Goal: Information Seeking & Learning: Find specific fact

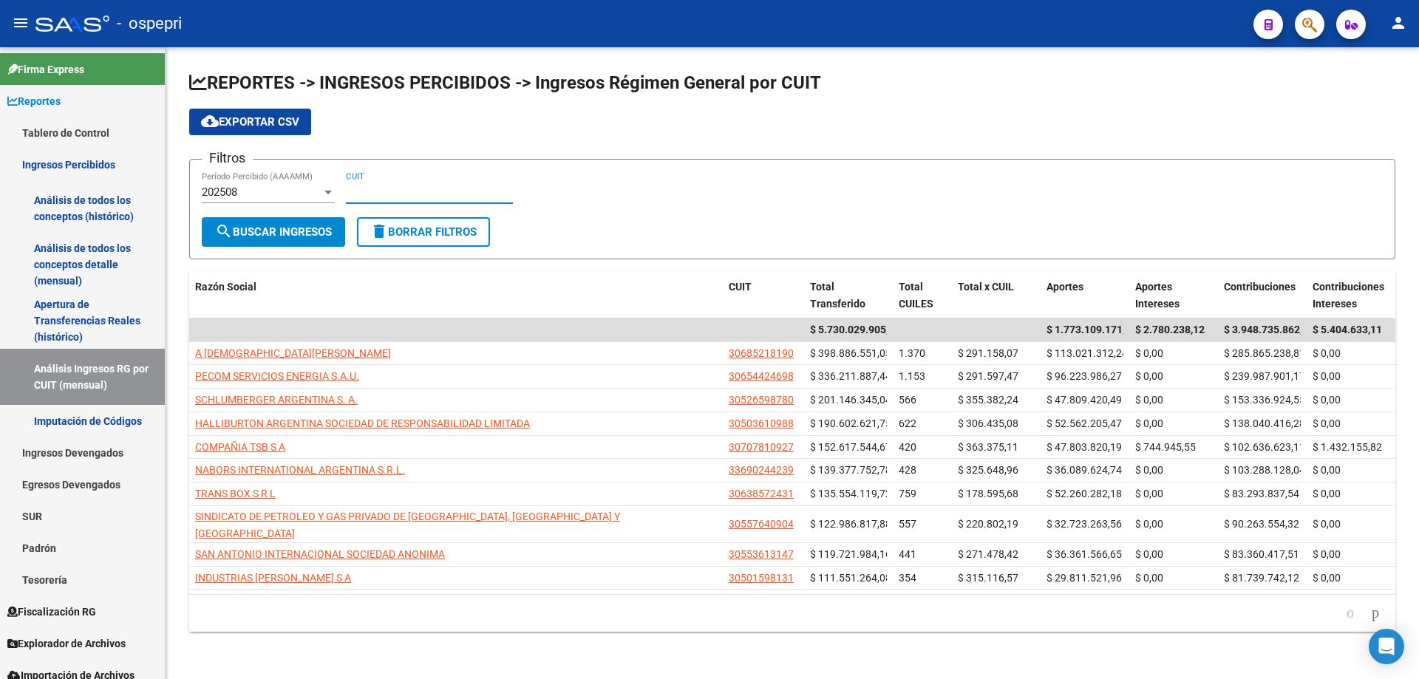
click at [442, 191] on input "CUIT" at bounding box center [429, 192] width 167 height 13
paste input "30-71453937-6"
type input "30-71453937-6"
click at [310, 222] on button "search Buscar Ingresos" at bounding box center [273, 232] width 143 height 30
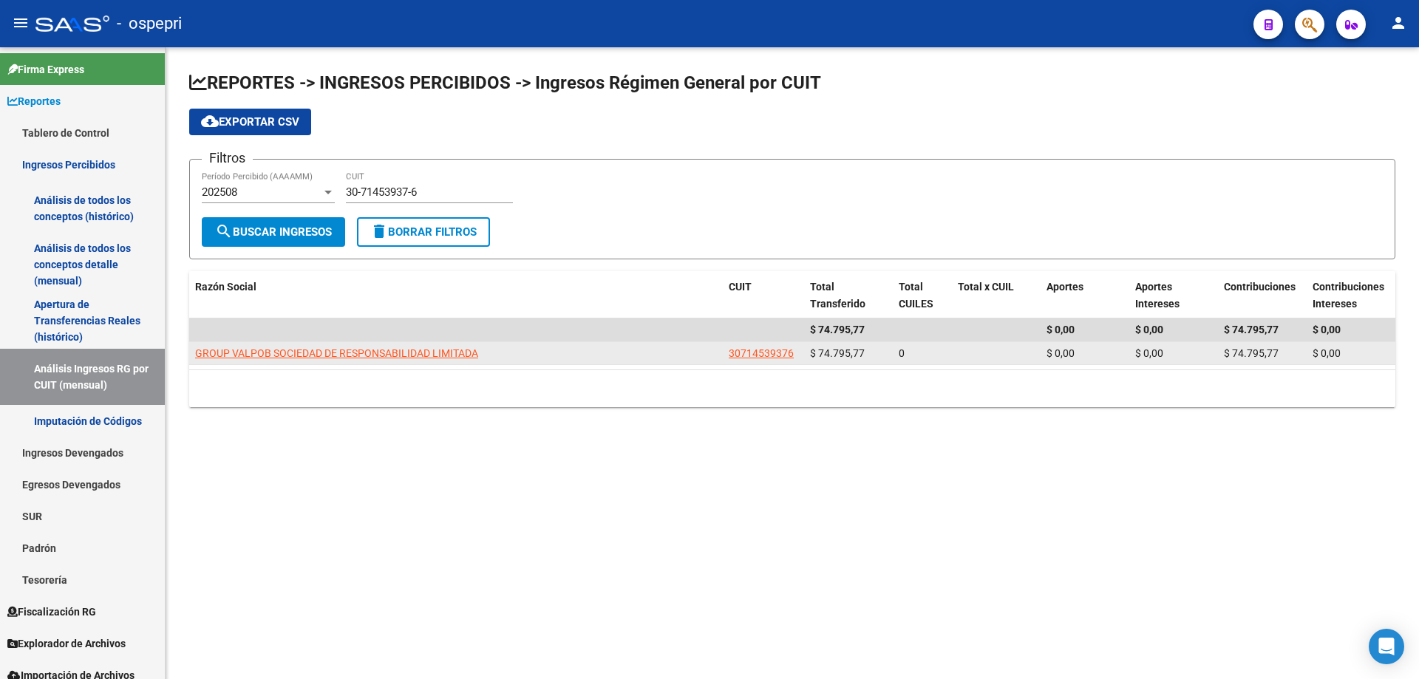
click at [276, 360] on app-link-go-to "GROUP VALPOB SOCIEDAD DE RESPONSABILIDAD LIMITADA" at bounding box center [336, 353] width 283 height 17
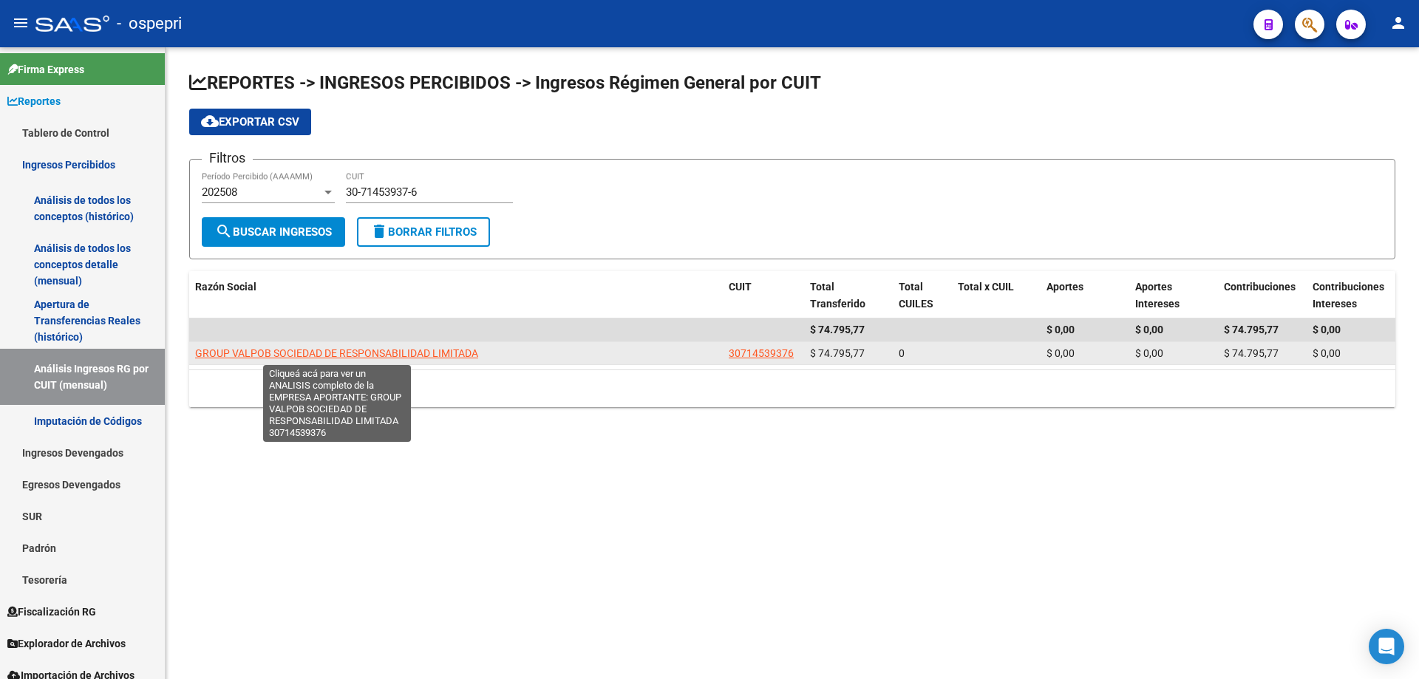
click at [279, 356] on span "GROUP VALPOB SOCIEDAD DE RESPONSABILIDAD LIMITADA" at bounding box center [336, 353] width 283 height 12
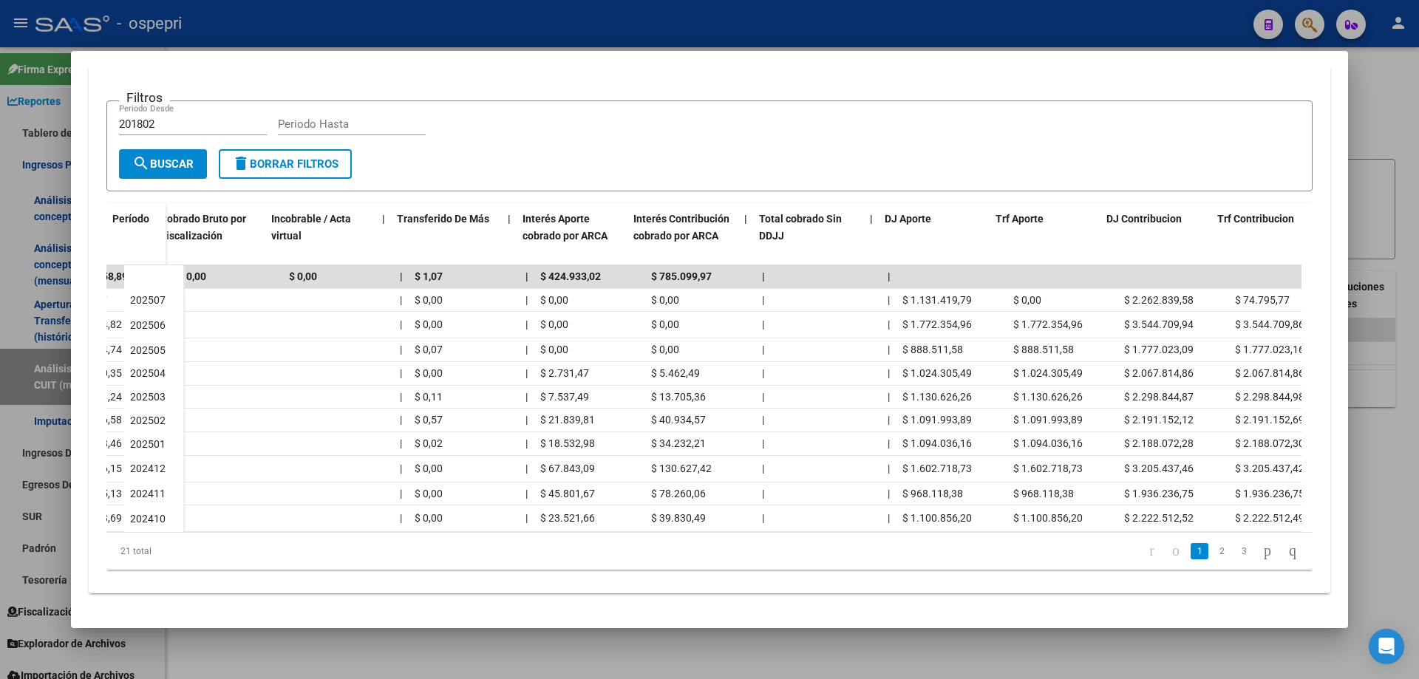
scroll to position [0, 631]
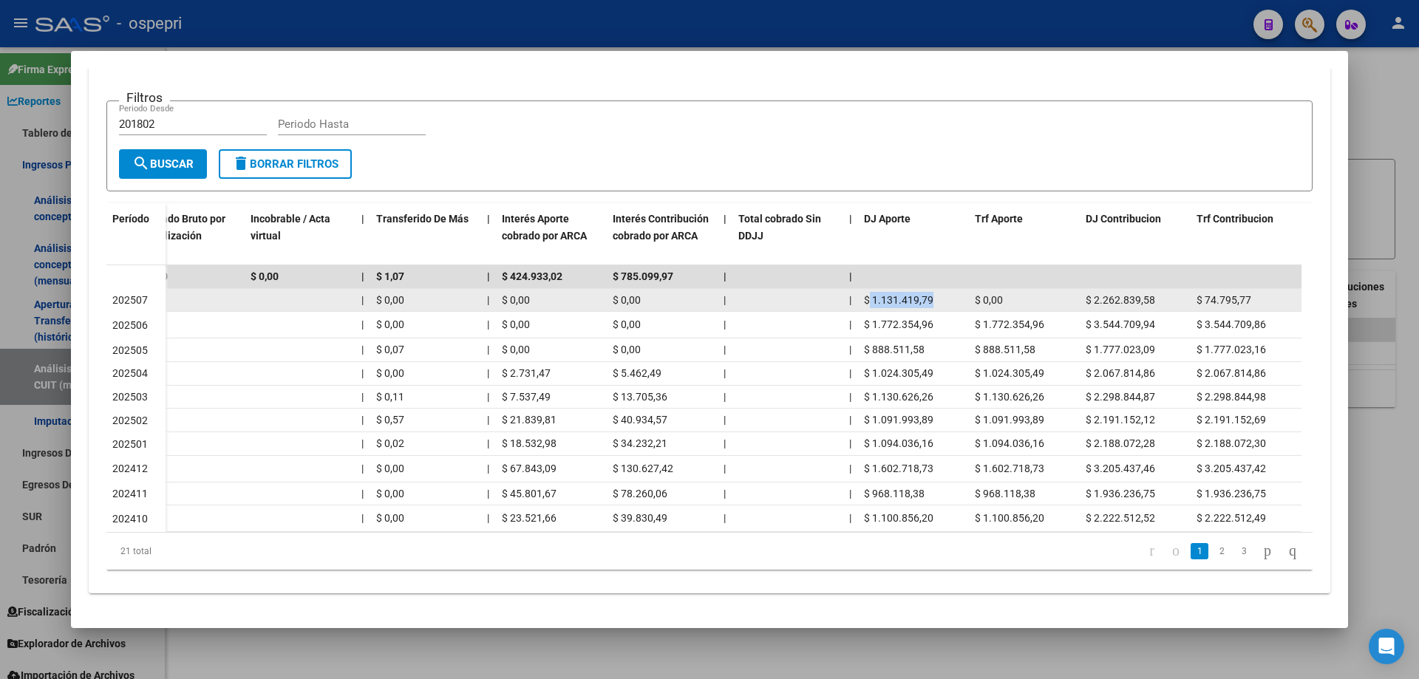
drag, startPoint x: 936, startPoint y: 292, endPoint x: 871, endPoint y: 293, distance: 65.1
click at [871, 293] on div "$ 1.131.419,79" at bounding box center [913, 300] width 99 height 17
copy span "1.131.419,79"
drag, startPoint x: 1157, startPoint y: 293, endPoint x: 1094, endPoint y: 293, distance: 62.8
click at [1094, 293] on div "$ 2.262.839,58" at bounding box center [1135, 300] width 99 height 17
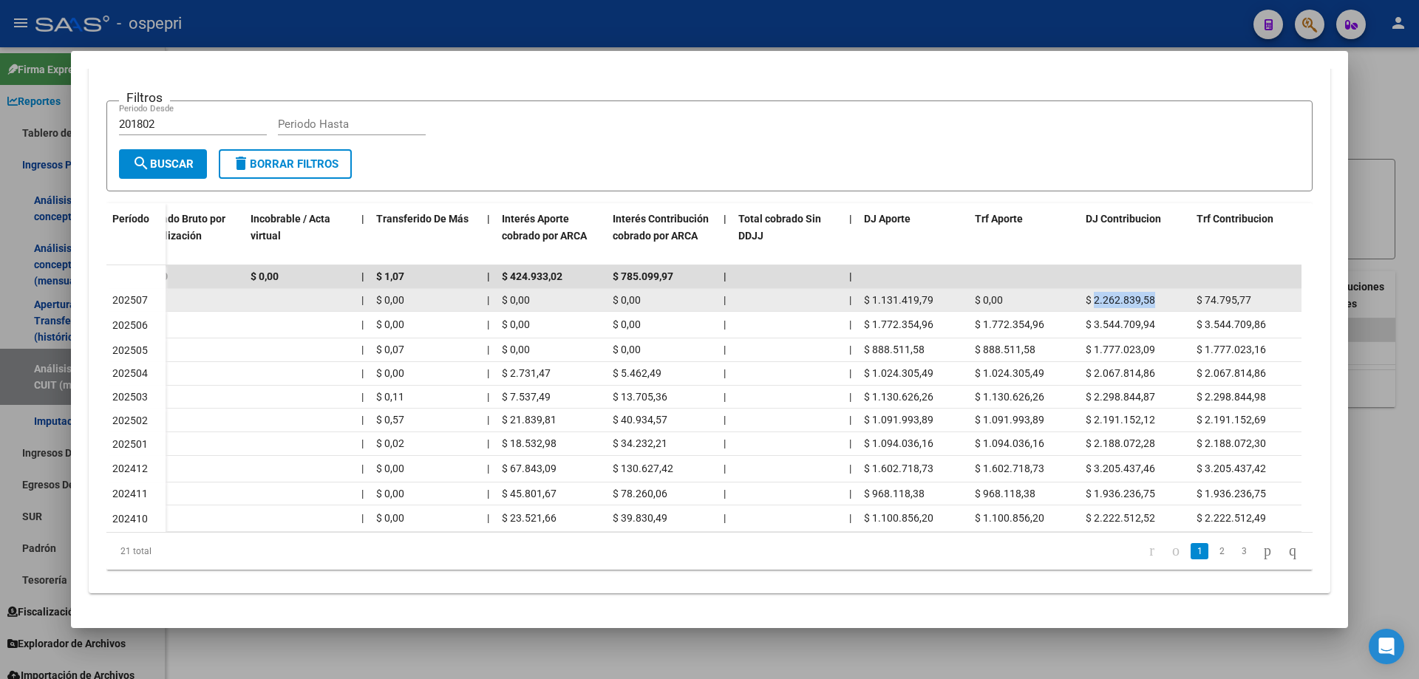
copy span "2.262.839,58"
